Goal: Find specific page/section: Find specific page/section

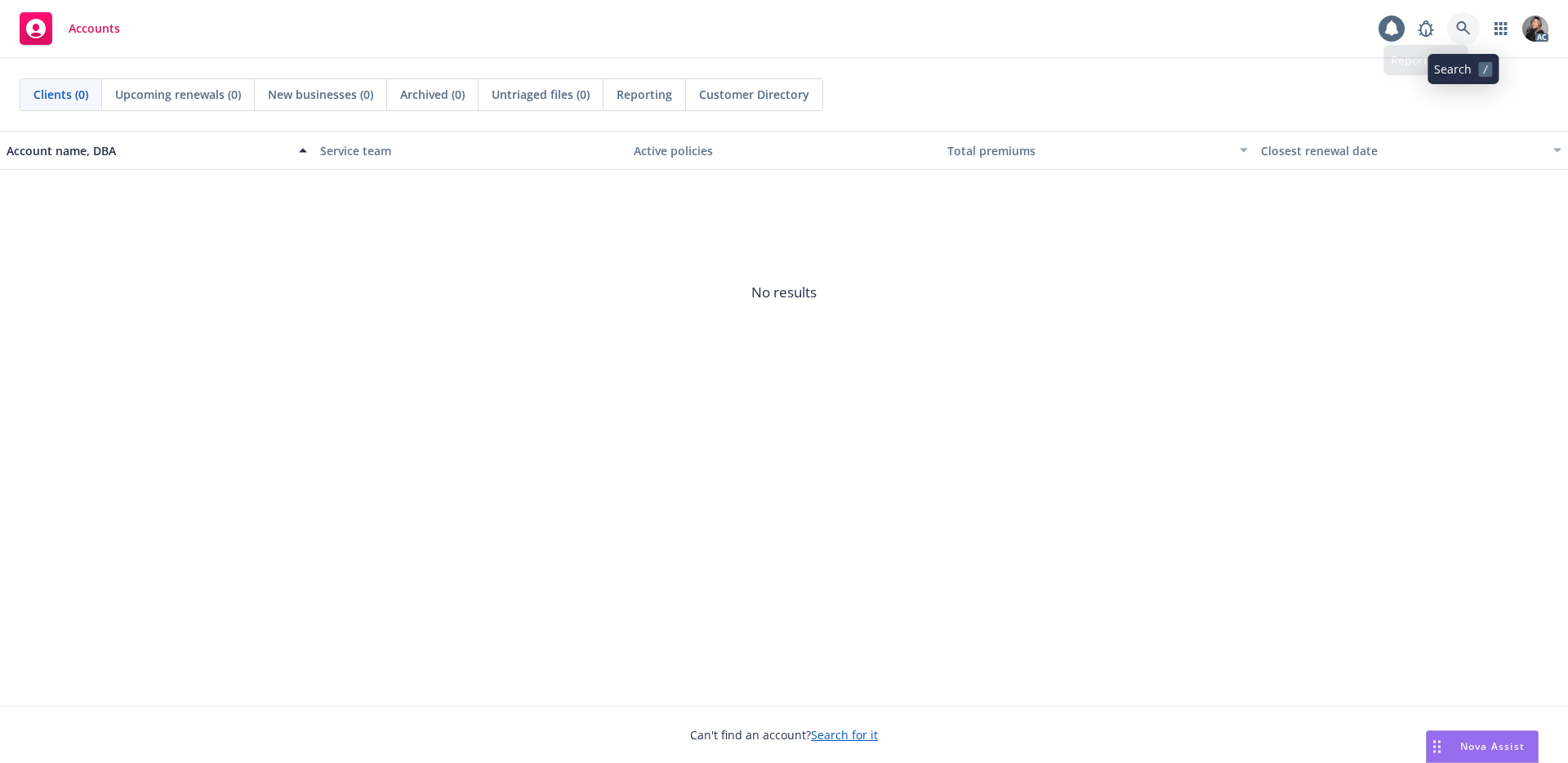
click at [1474, 28] on link at bounding box center [1463, 29] width 32 height 32
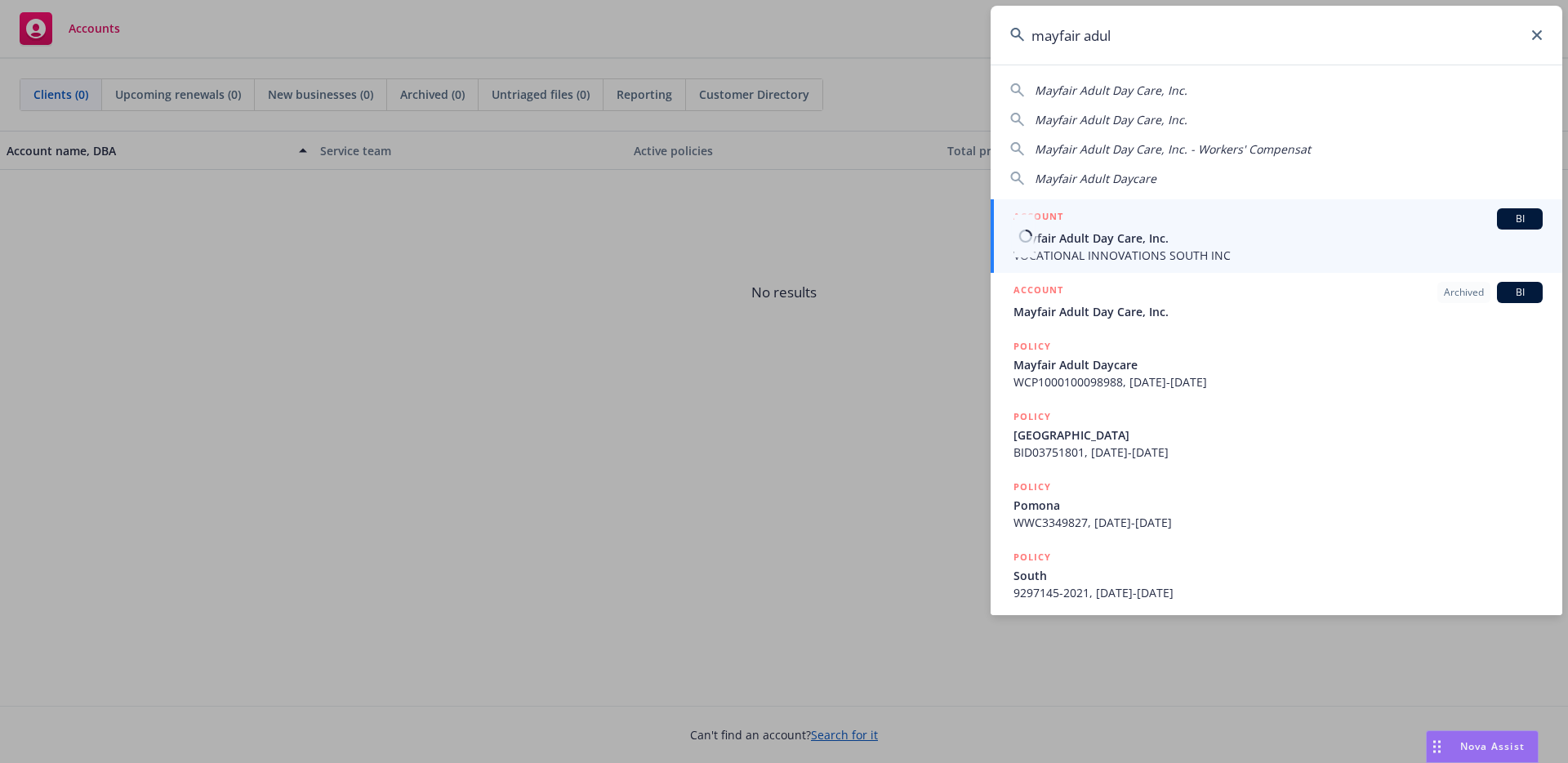
type input "mayfair adul"
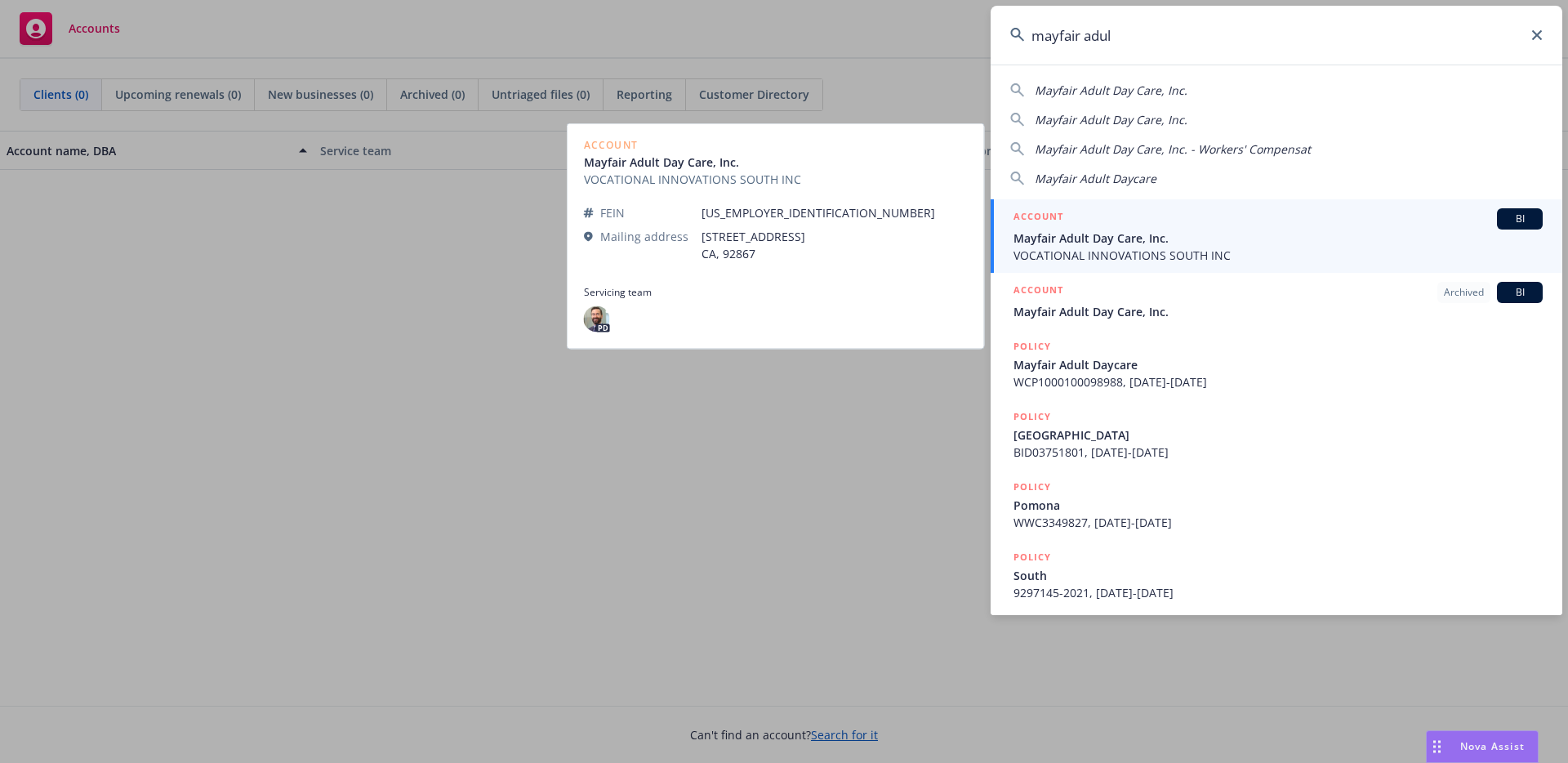
click at [1165, 245] on span "Mayfair Adult Day Care, Inc." at bounding box center [1278, 238] width 529 height 17
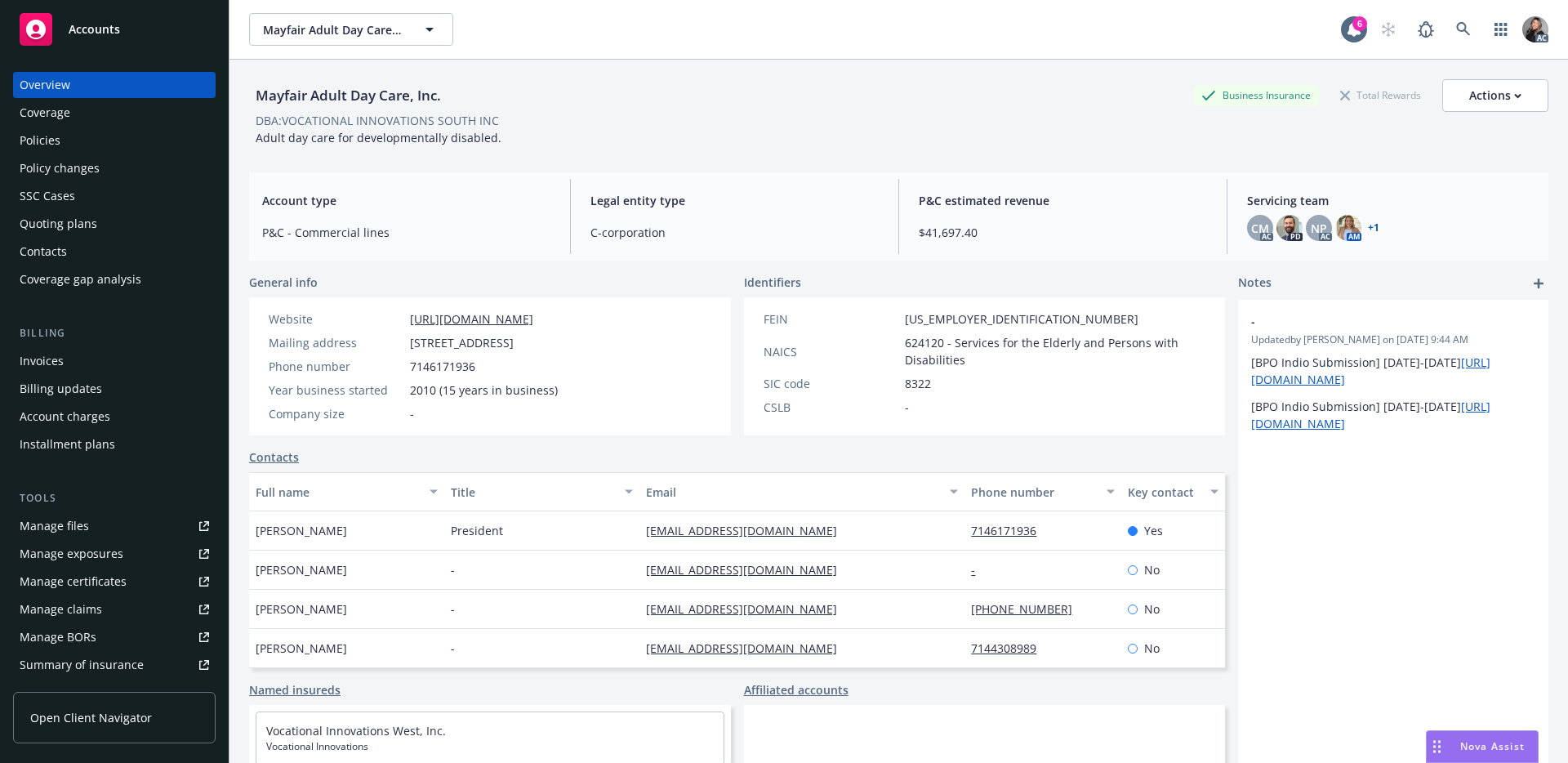
click at [35, 129] on div "Policies" at bounding box center [40, 140] width 41 height 26
